Goal: Information Seeking & Learning: Learn about a topic

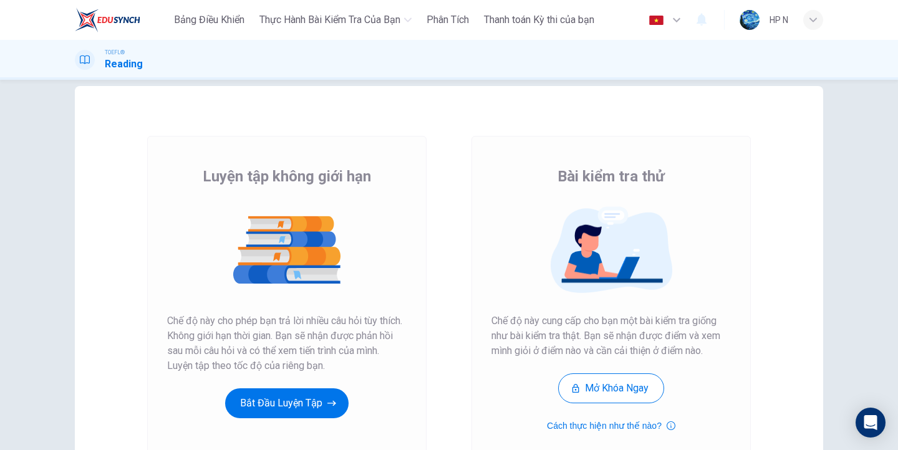
scroll to position [18, 0]
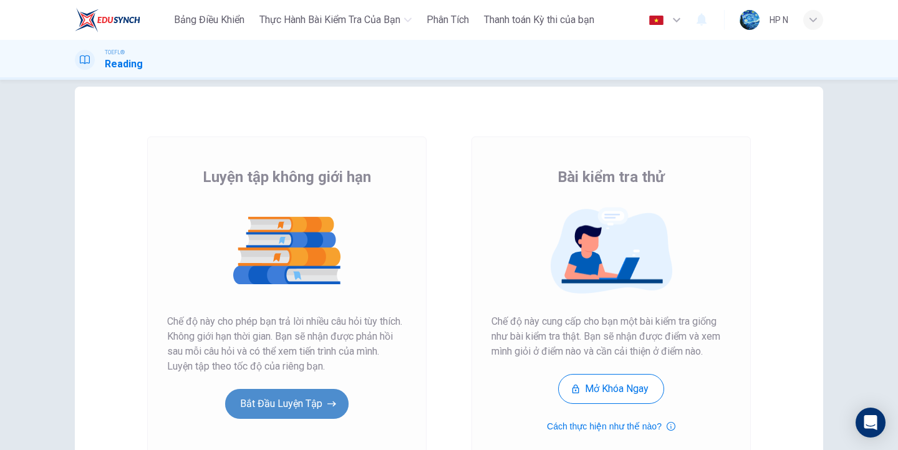
click at [329, 413] on button "Bắt đầu luyện tập" at bounding box center [286, 404] width 123 height 30
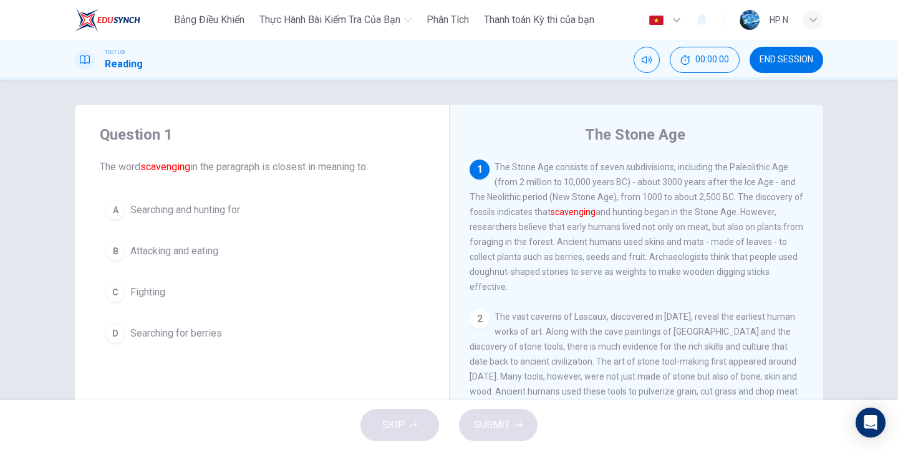
scroll to position [56, 0]
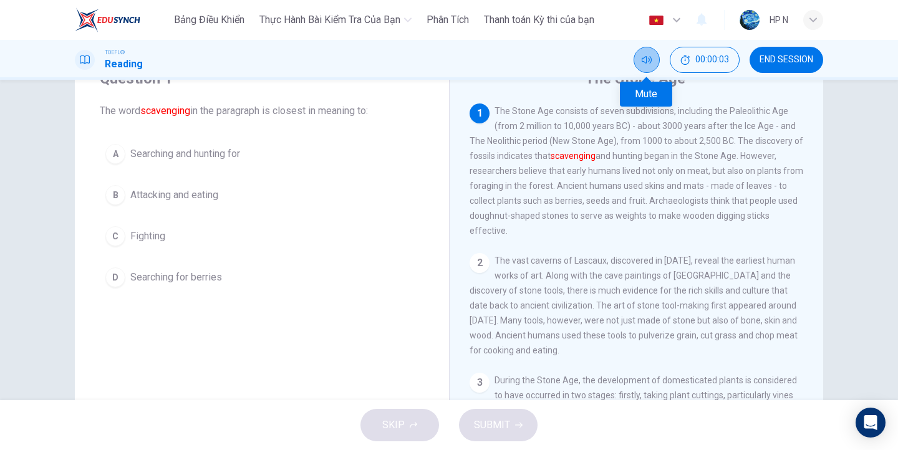
click at [648, 58] on icon "Mute" at bounding box center [647, 59] width 10 height 7
click at [648, 58] on icon "Unmute" at bounding box center [647, 60] width 10 height 10
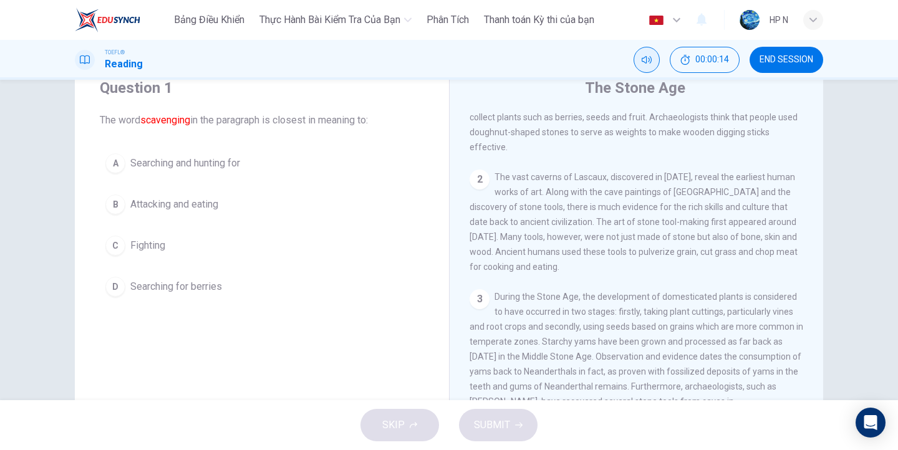
scroll to position [0, 0]
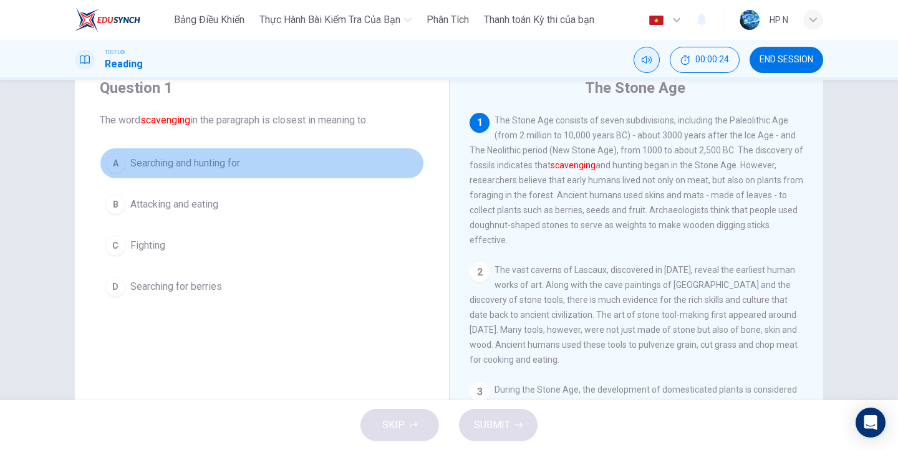
click at [114, 166] on div "A" at bounding box center [115, 163] width 20 height 20
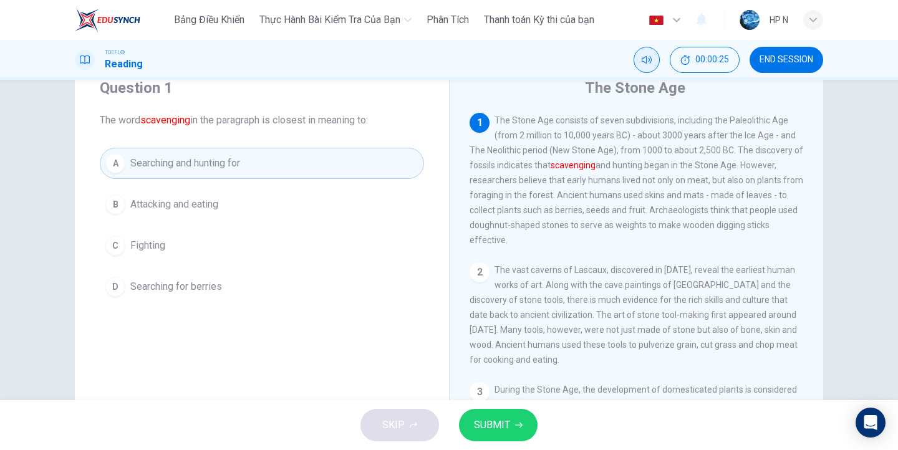
click at [480, 428] on span "SUBMIT" at bounding box center [492, 424] width 36 height 17
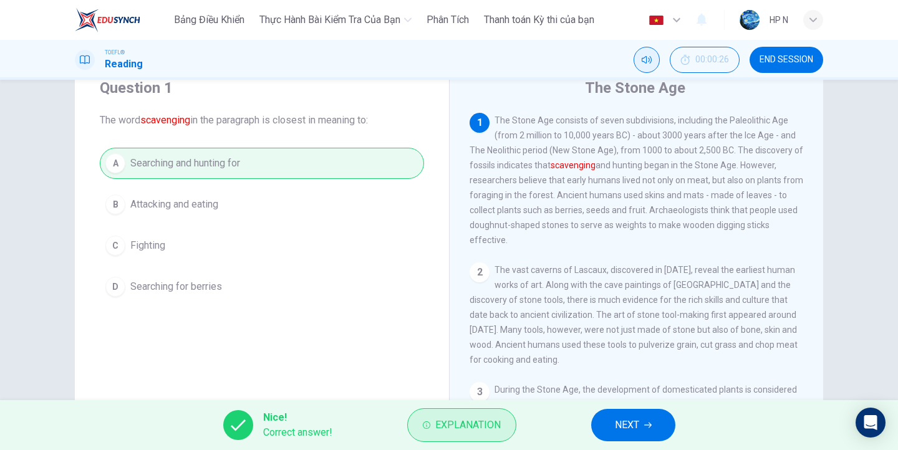
click at [481, 430] on span "Explanation" at bounding box center [467, 424] width 65 height 17
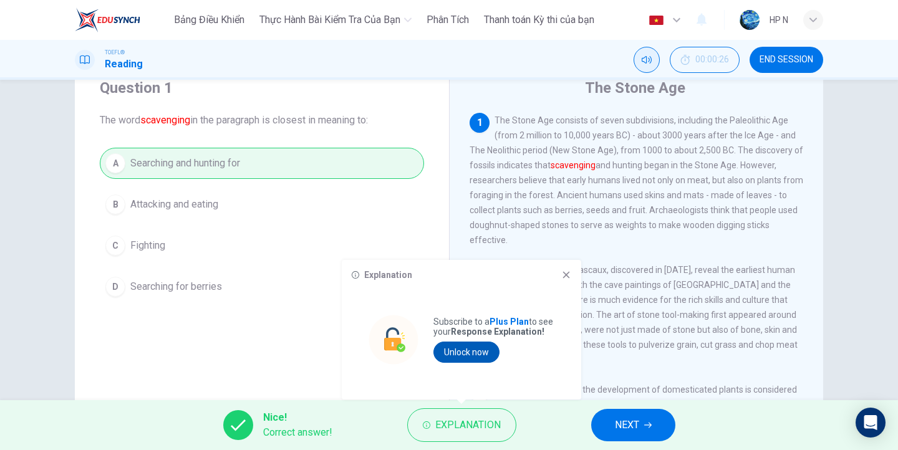
click at [481, 355] on button "Unlock now" at bounding box center [466, 352] width 66 height 21
